Goal: Transaction & Acquisition: Purchase product/service

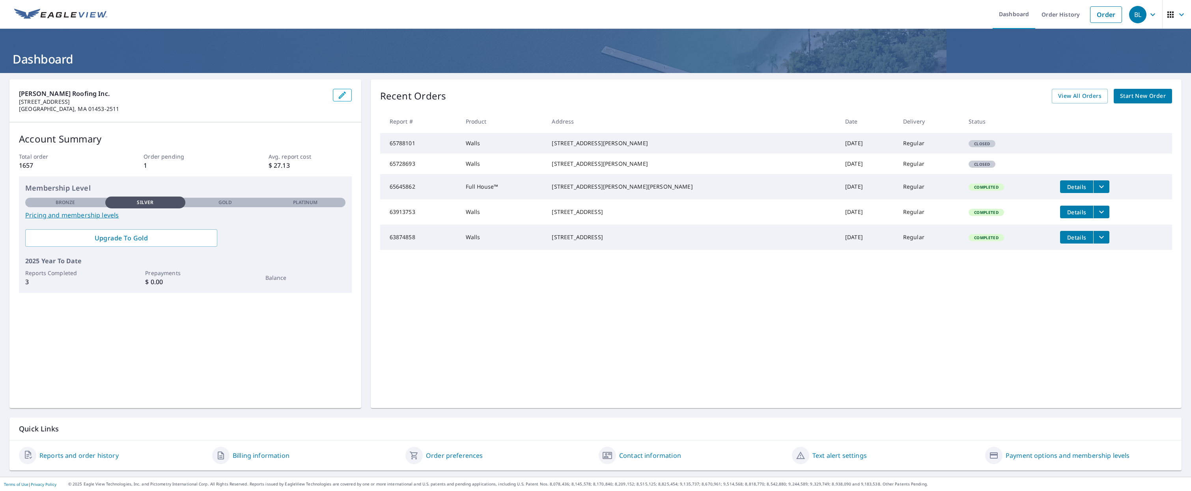
click at [1142, 97] on span "Start New Order" at bounding box center [1143, 96] width 46 height 10
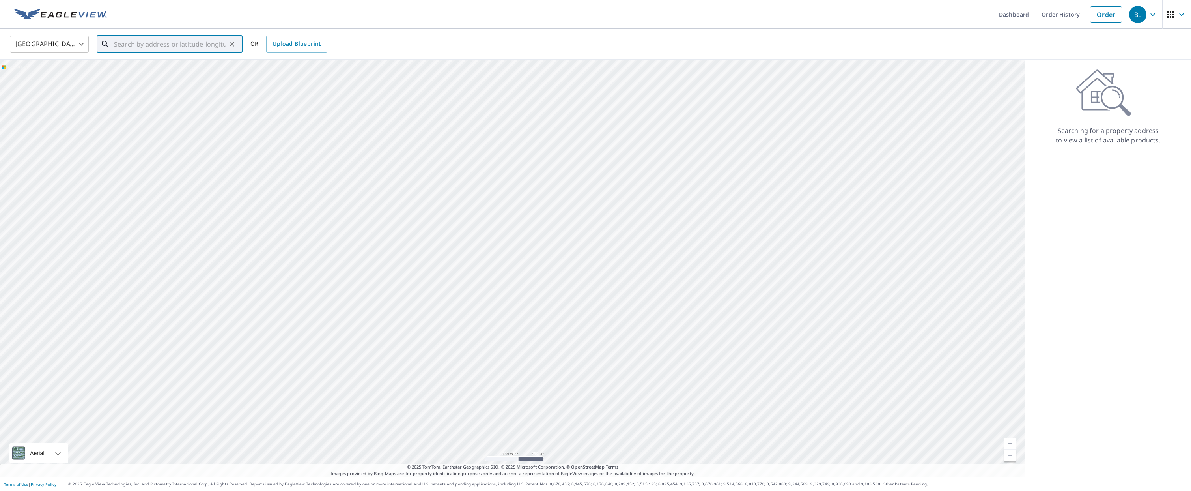
click at [166, 45] on input "text" at bounding box center [170, 44] width 112 height 22
click at [159, 71] on span "[STREET_ADDRESS]" at bounding box center [174, 66] width 124 height 9
type input "[STREET_ADDRESS]"
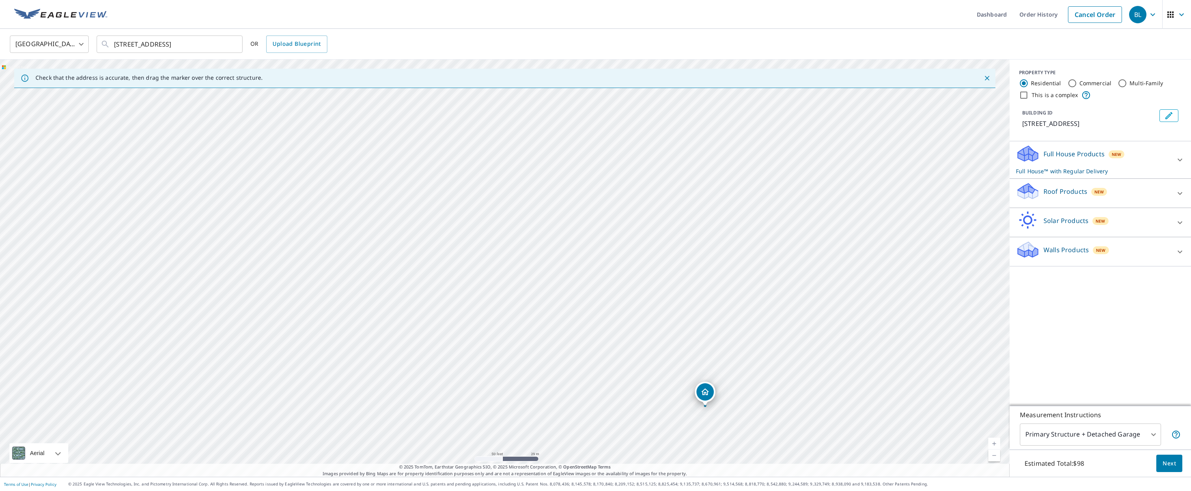
drag, startPoint x: 392, startPoint y: 204, endPoint x: 257, endPoint y: 152, distance: 145.1
click at [257, 152] on div "[STREET_ADDRESS]" at bounding box center [505, 268] width 1010 height 417
click at [1030, 192] on icon at bounding box center [1028, 188] width 20 height 10
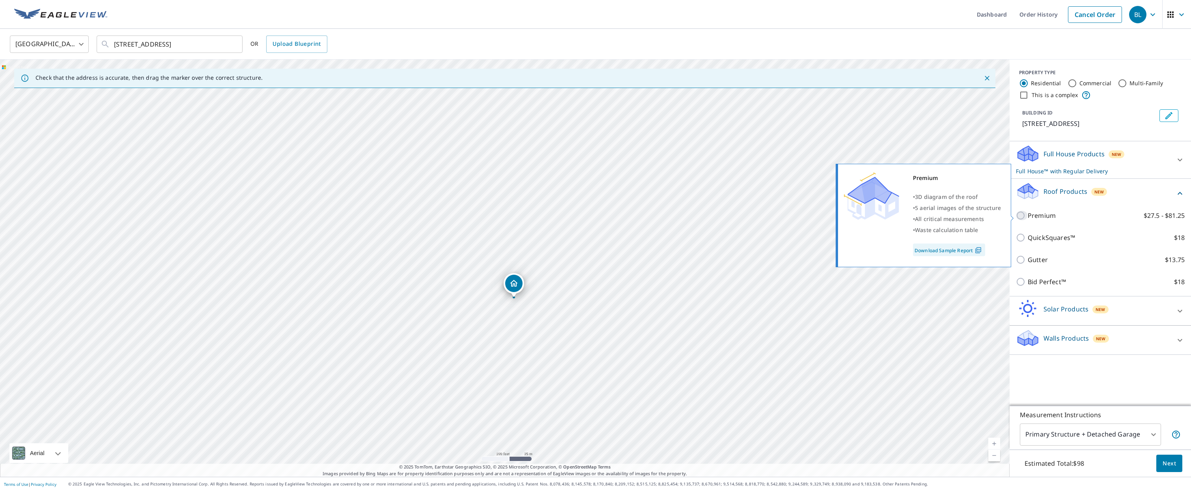
click at [1020, 214] on input "Premium $27.5 - $81.25" at bounding box center [1022, 215] width 12 height 9
checkbox input "true"
checkbox input "false"
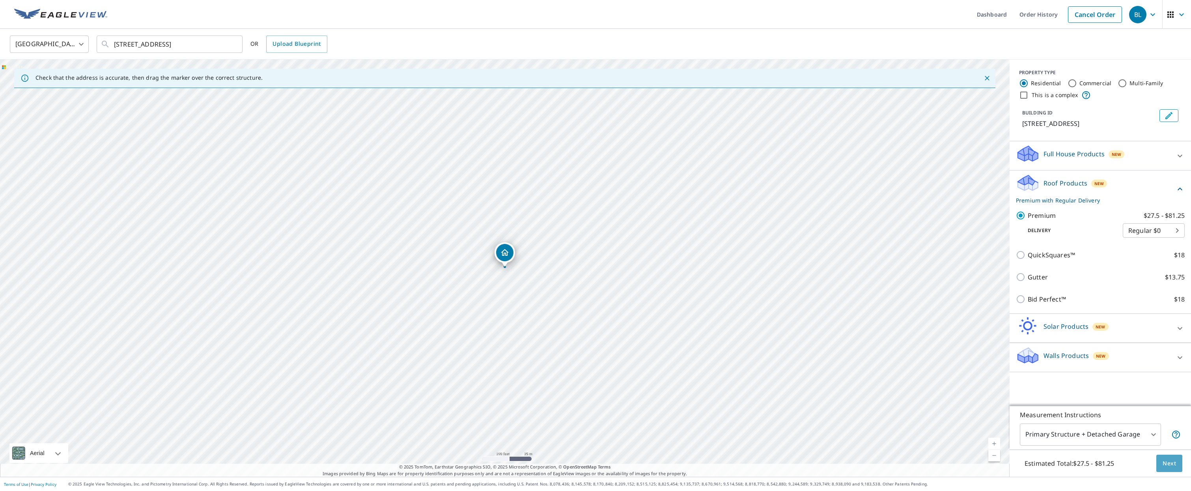
click at [1174, 463] on span "Next" at bounding box center [1169, 463] width 13 height 10
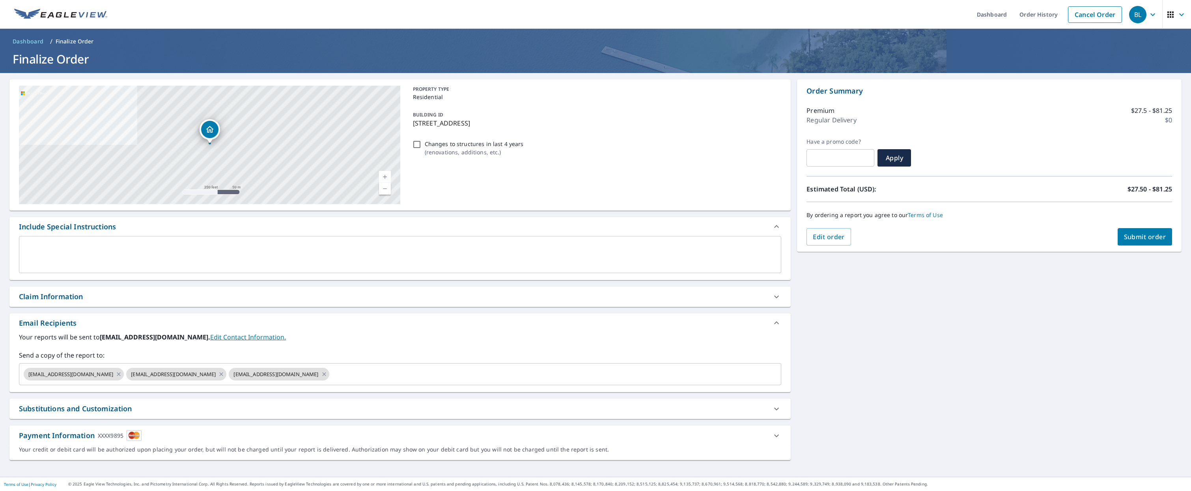
click at [1149, 239] on span "Submit order" at bounding box center [1145, 236] width 42 height 9
